Goal: Find specific page/section: Find specific page/section

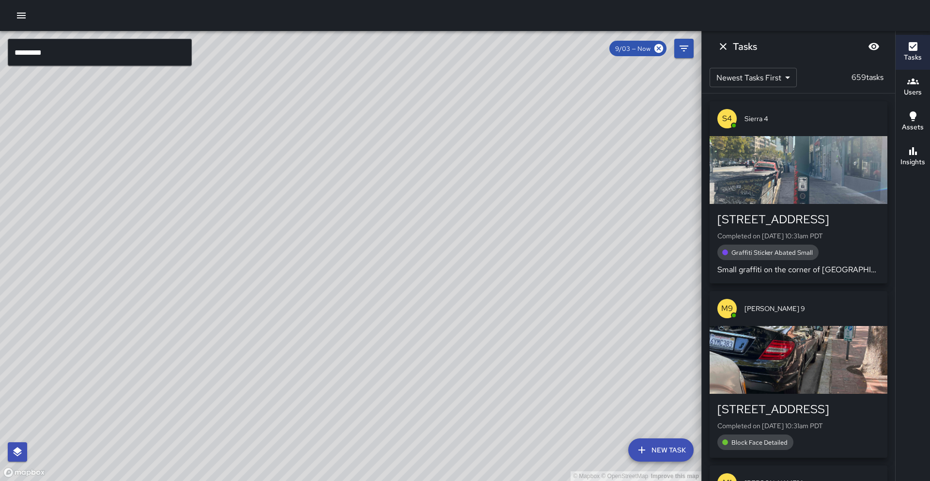
drag, startPoint x: 353, startPoint y: 357, endPoint x: 372, endPoint y: 226, distance: 132.2
click at [372, 226] on div "© Mapbox © OpenStreetMap Improve this map" at bounding box center [350, 256] width 701 height 450
drag, startPoint x: 292, startPoint y: 367, endPoint x: 275, endPoint y: 308, distance: 60.7
click at [275, 308] on div "© Mapbox © OpenStreetMap Improve this map" at bounding box center [350, 256] width 701 height 450
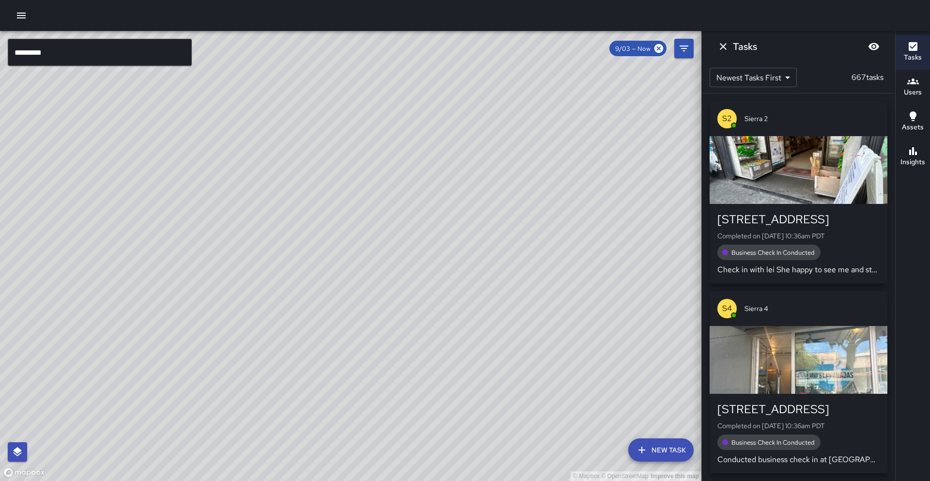
click at [891, 286] on div "S2 Sierra 2 988 Broadway Completed on [DATE] 10:36am PDT Business Check In Cond…" at bounding box center [798, 286] width 193 height 387
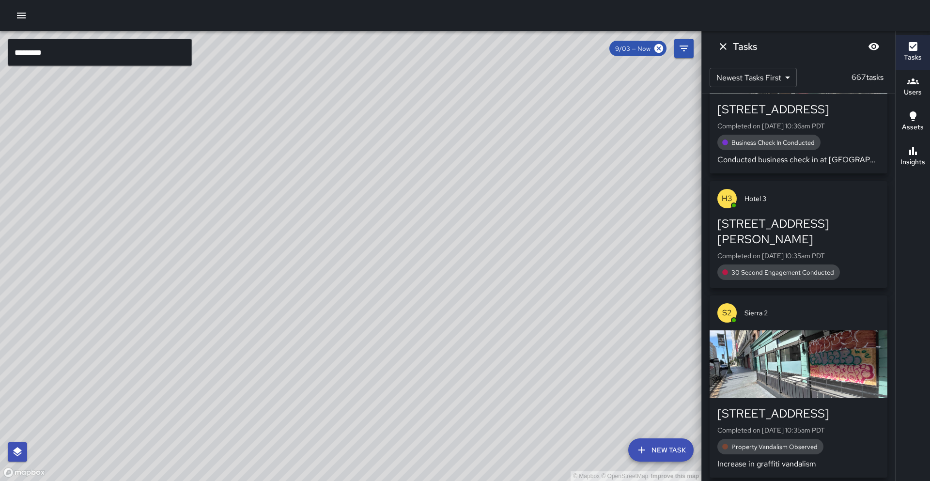
scroll to position [310, 0]
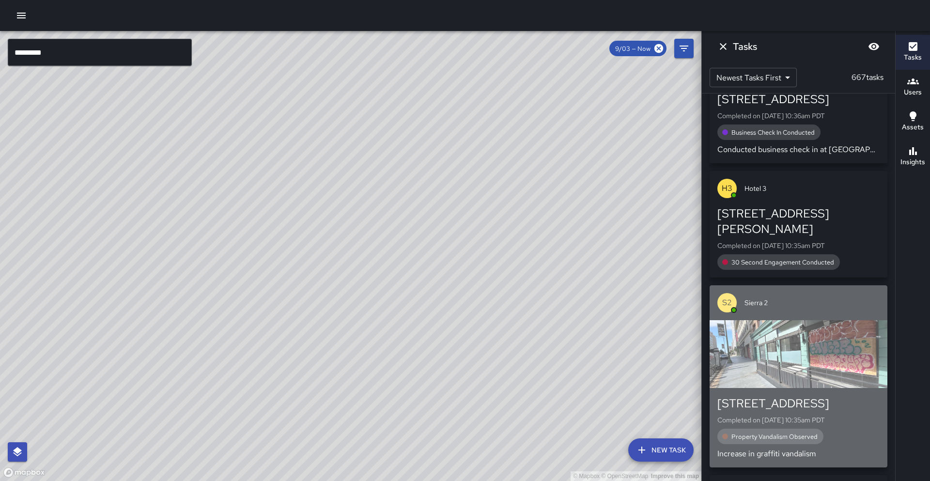
click at [761, 323] on div "button" at bounding box center [798, 354] width 178 height 68
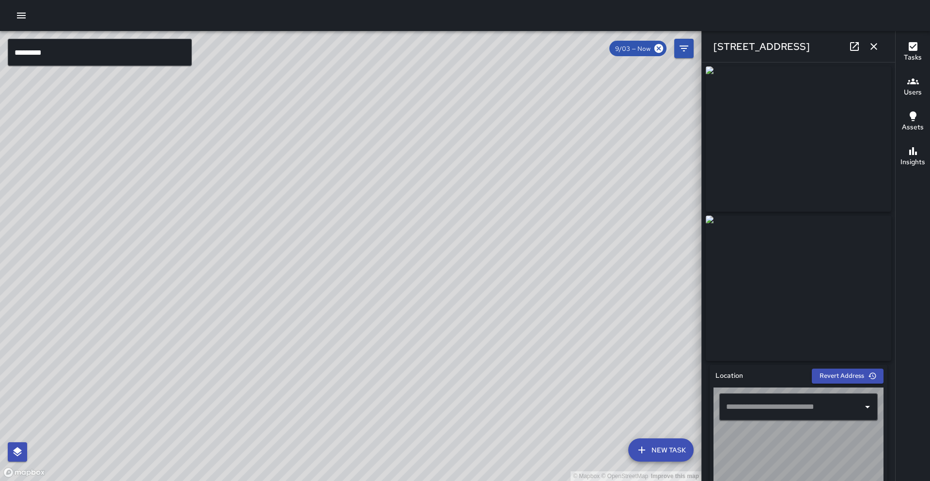
type input "**********"
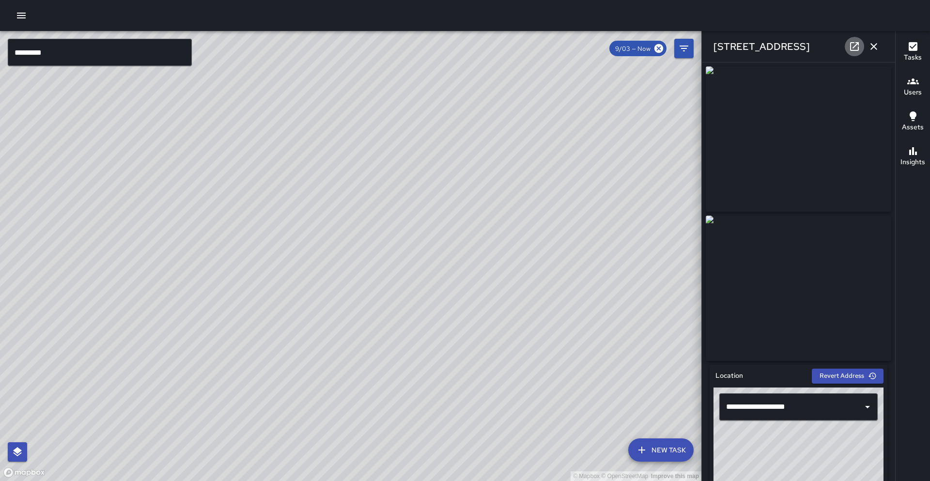
click at [855, 44] on icon at bounding box center [854, 47] width 12 height 12
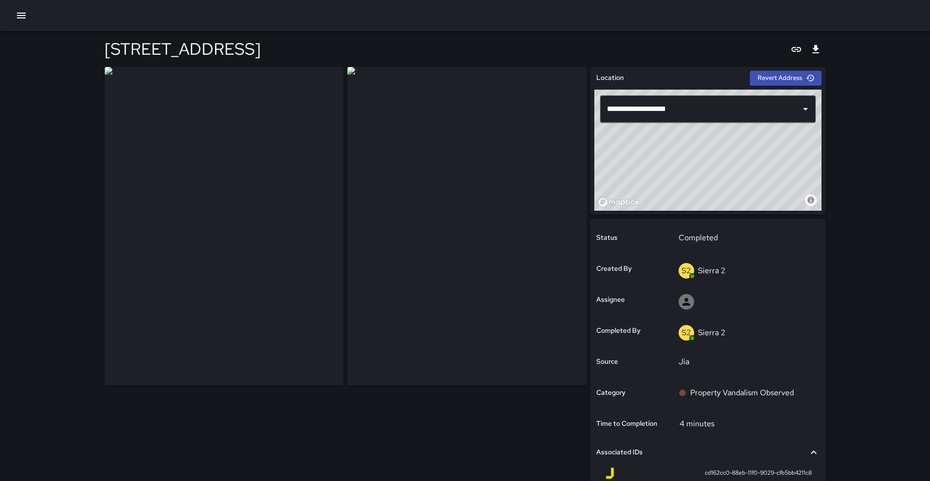
click at [824, 460] on div "Status Completed Created By S2 Sierra 2 Assignee Completed By S2 Sierra 2 Sourc…" at bounding box center [707, 386] width 235 height 337
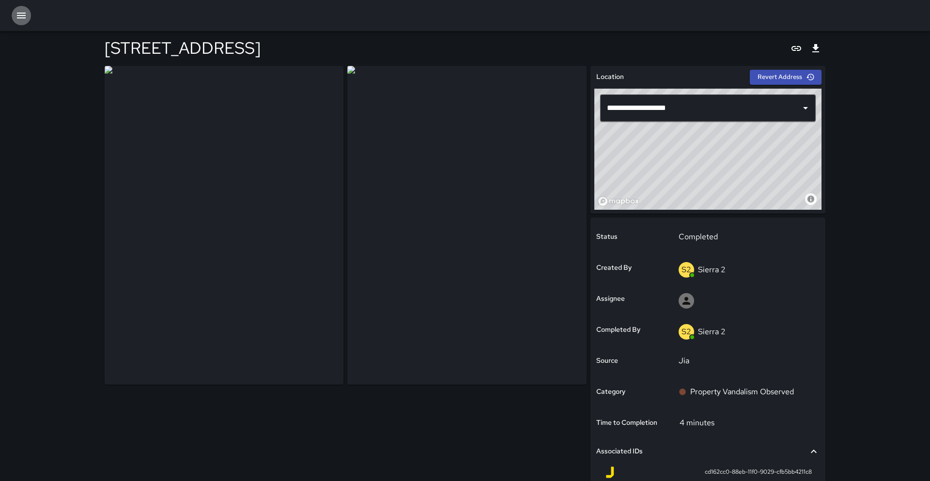
click at [24, 18] on icon "button" at bounding box center [21, 16] width 9 height 6
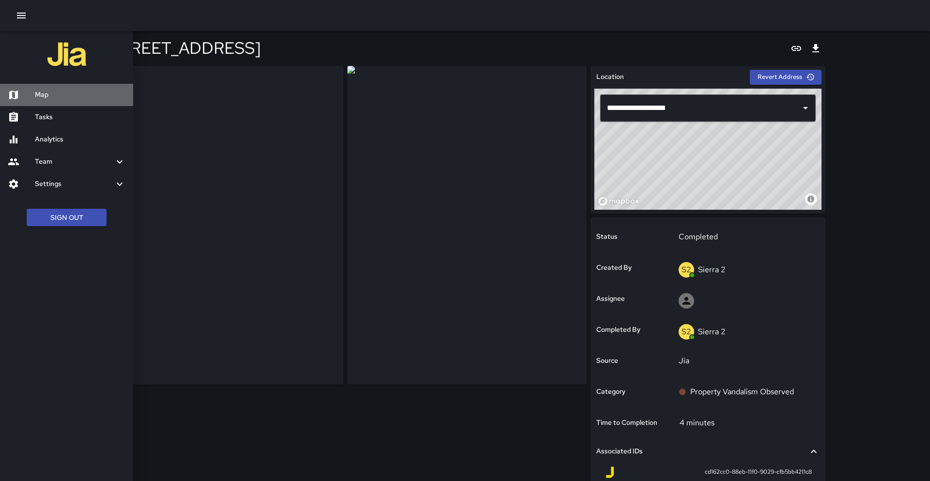
click at [46, 98] on h6 "Map" at bounding box center [80, 95] width 91 height 11
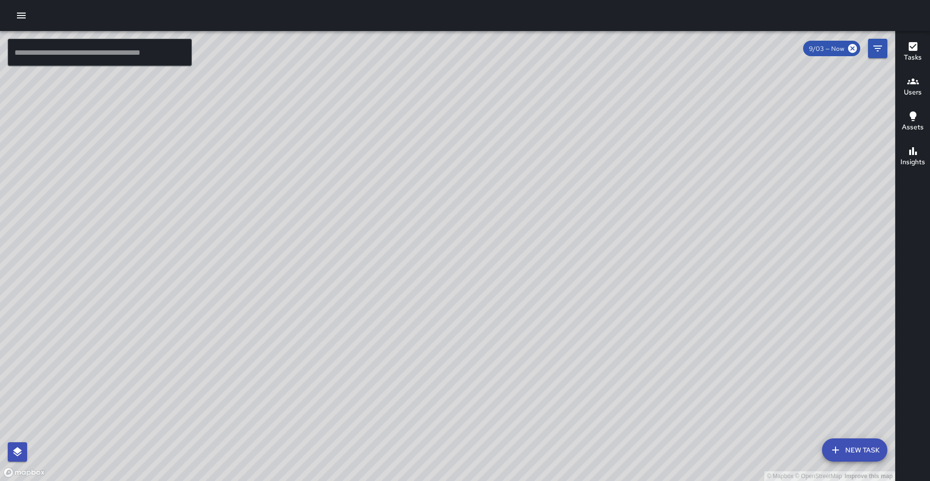
drag, startPoint x: 355, startPoint y: 351, endPoint x: 337, endPoint y: 310, distance: 44.4
click at [337, 310] on div "© Mapbox © OpenStreetMap Improve this map" at bounding box center [447, 256] width 895 height 450
drag, startPoint x: 269, startPoint y: 360, endPoint x: 346, endPoint y: 329, distance: 83.0
click at [346, 329] on div "© Mapbox © OpenStreetMap Improve this map" at bounding box center [447, 256] width 895 height 450
